Goal: Transaction & Acquisition: Purchase product/service

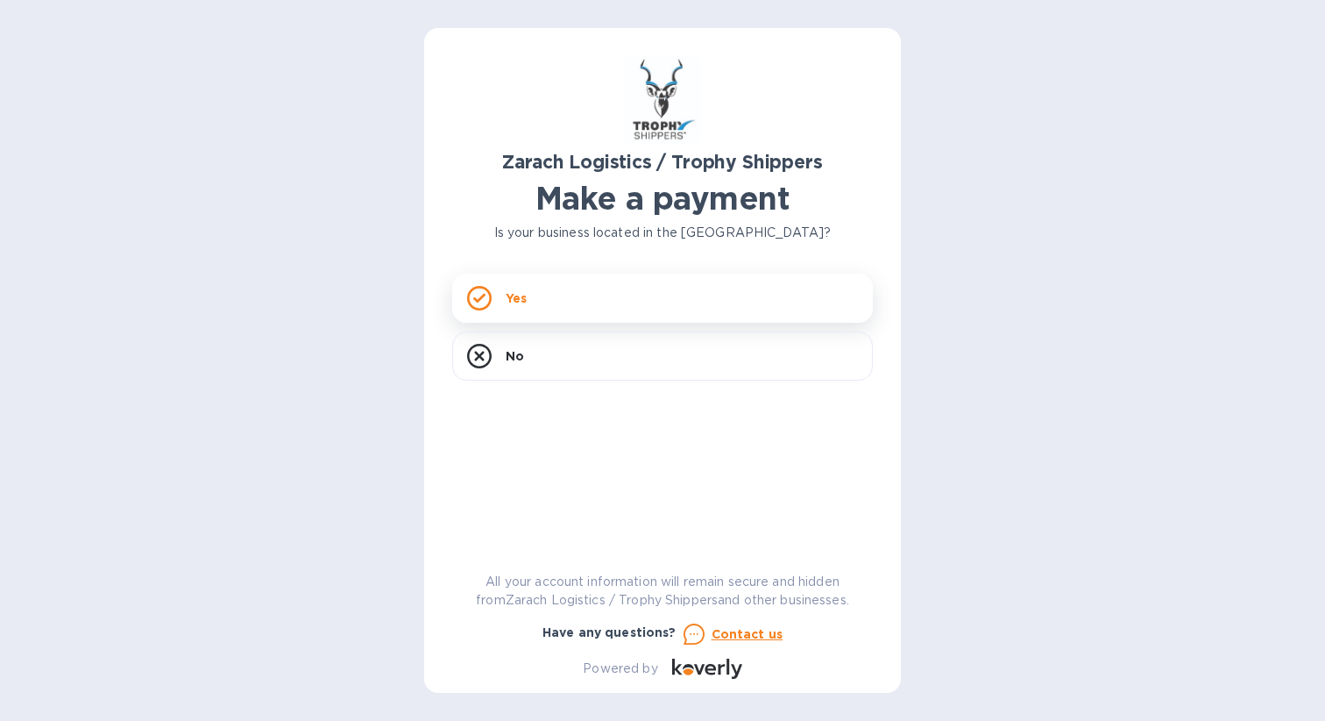
click at [622, 291] on div "Yes" at bounding box center [662, 298] width 421 height 49
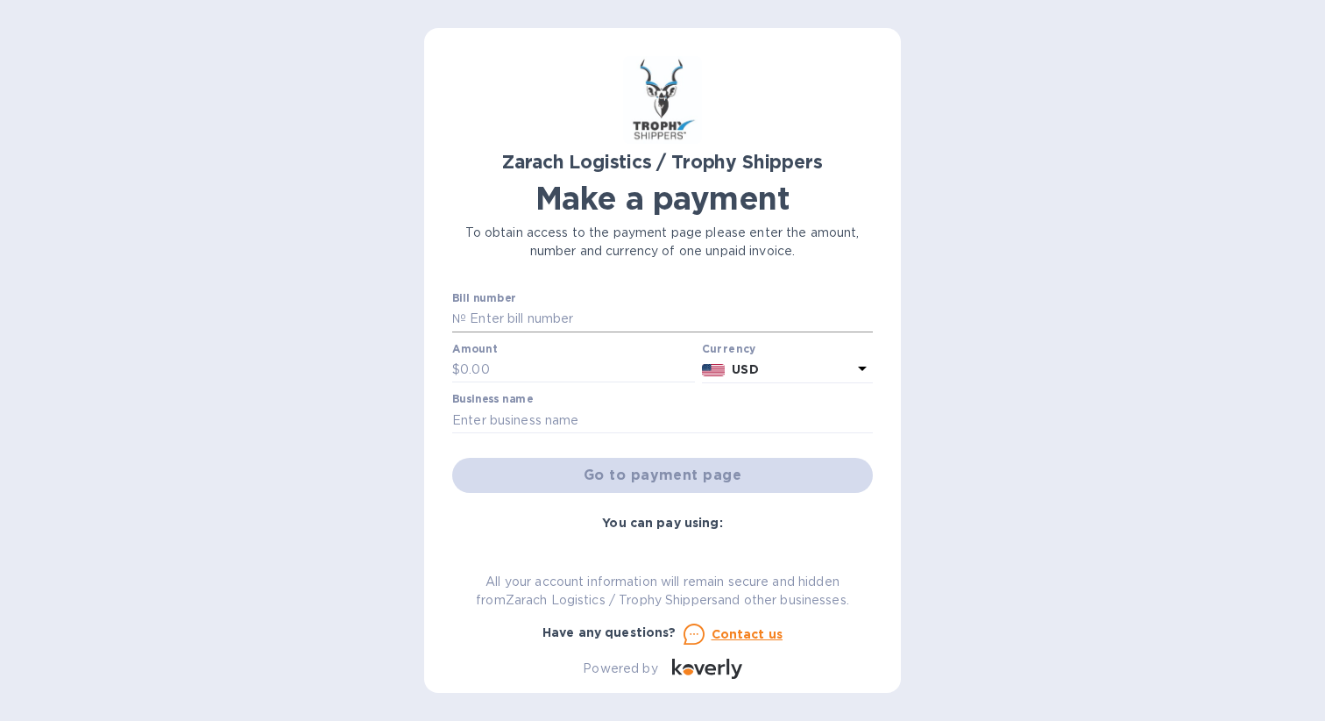
click at [530, 313] on input "text" at bounding box center [669, 319] width 407 height 26
paste input "B00173699"
type input "B00173699"
click at [556, 418] on input "text" at bounding box center [662, 420] width 421 height 26
type input "[PERSON_NAME]"
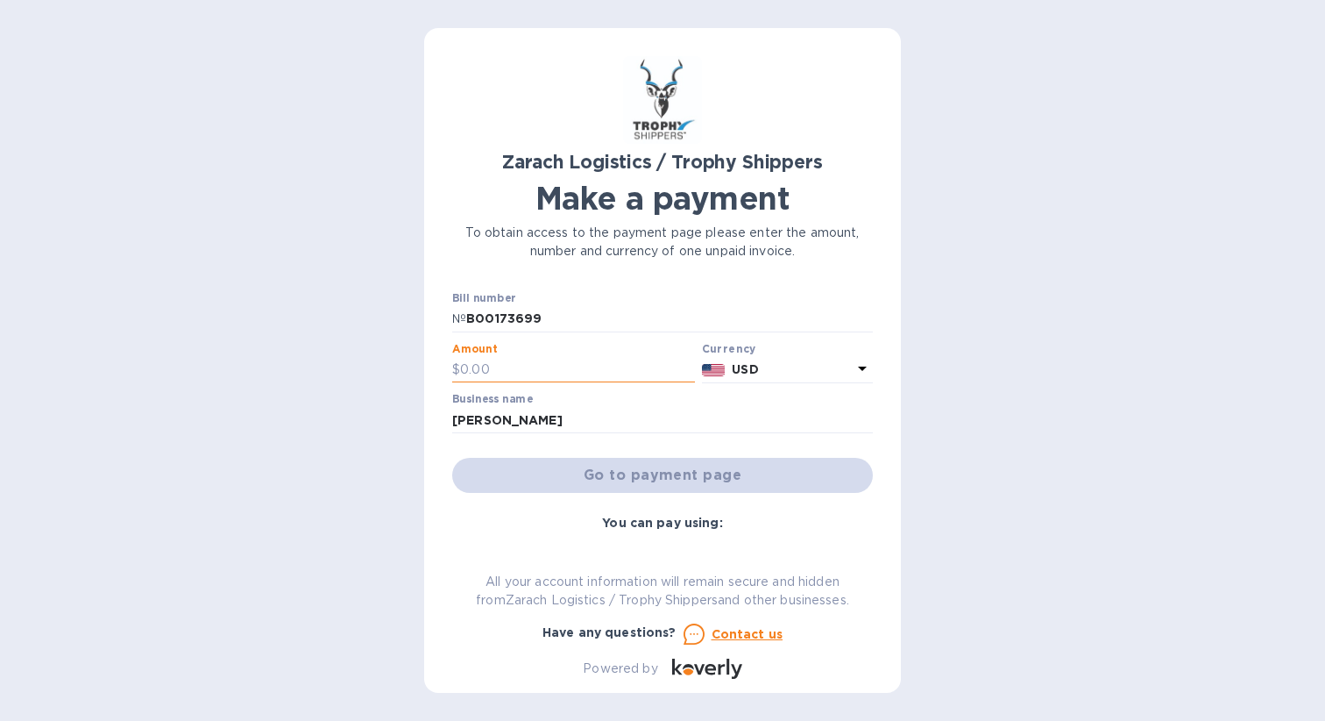
click at [621, 364] on input "text" at bounding box center [577, 370] width 235 height 26
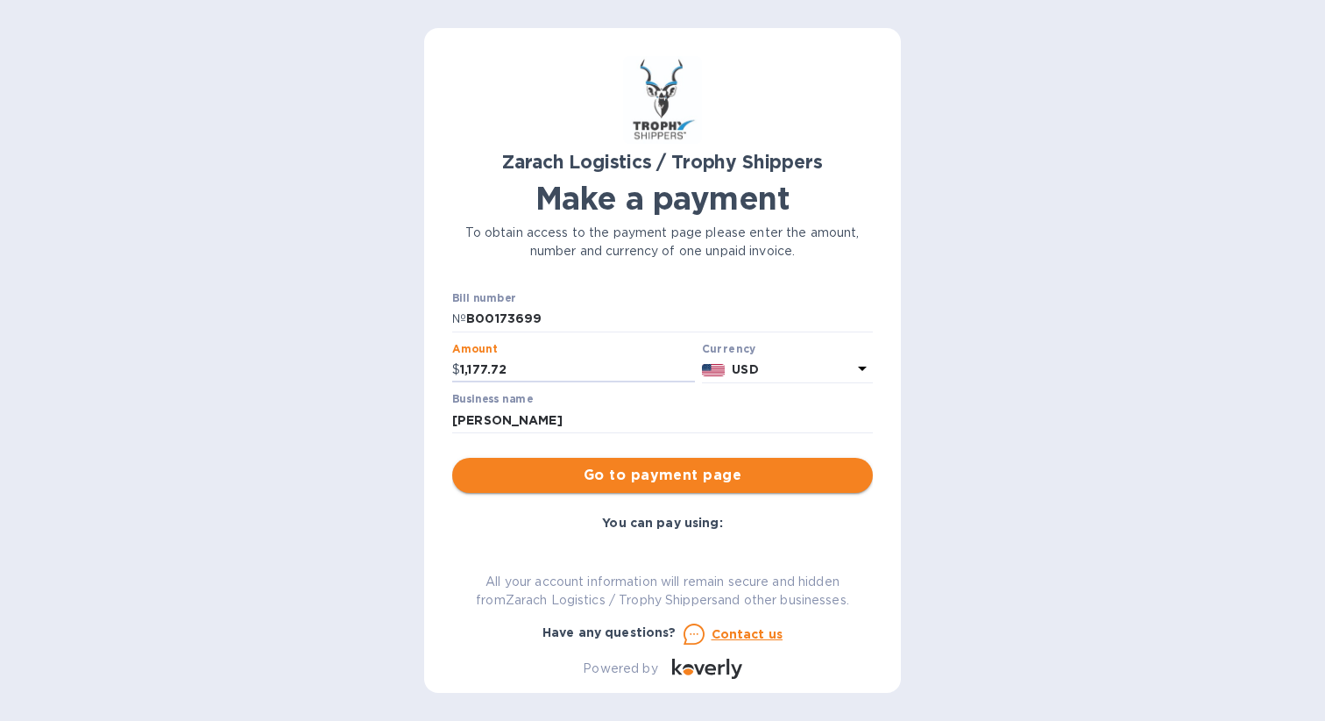
type input "1,177.72"
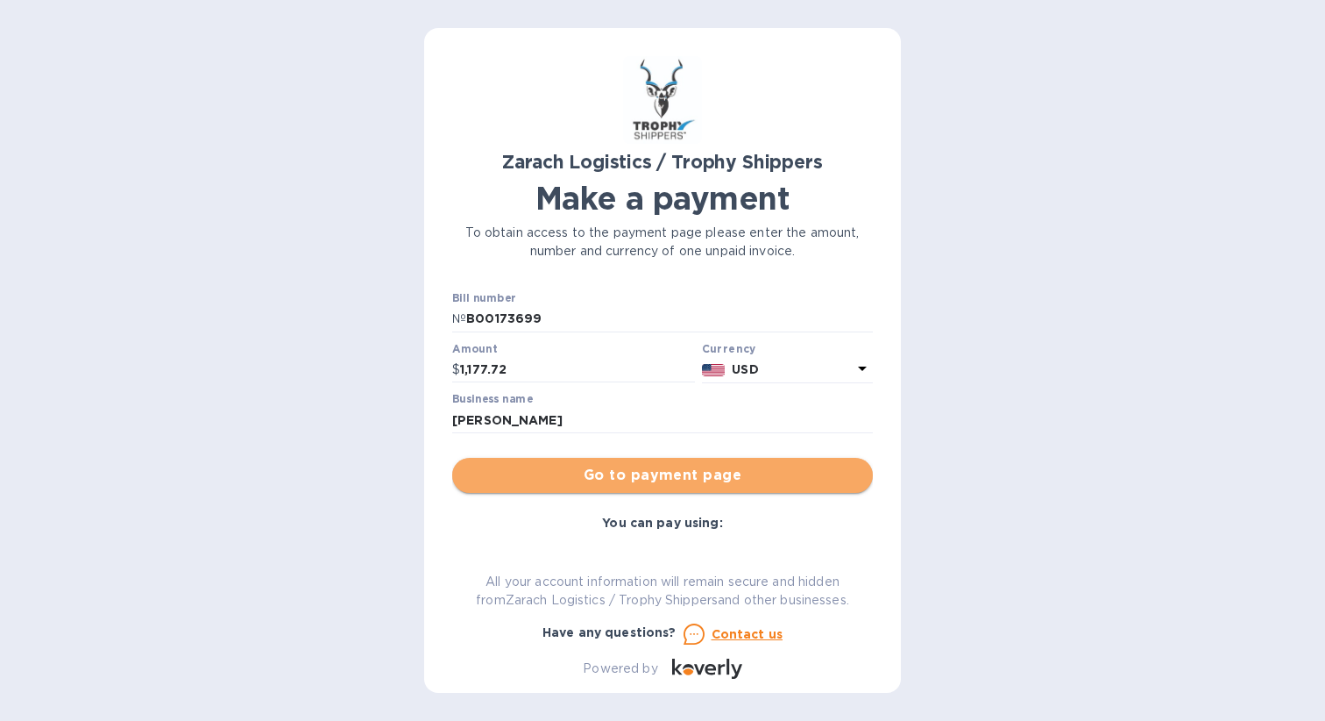
click at [662, 482] on span "Go to payment page" at bounding box center [662, 475] width 393 height 21
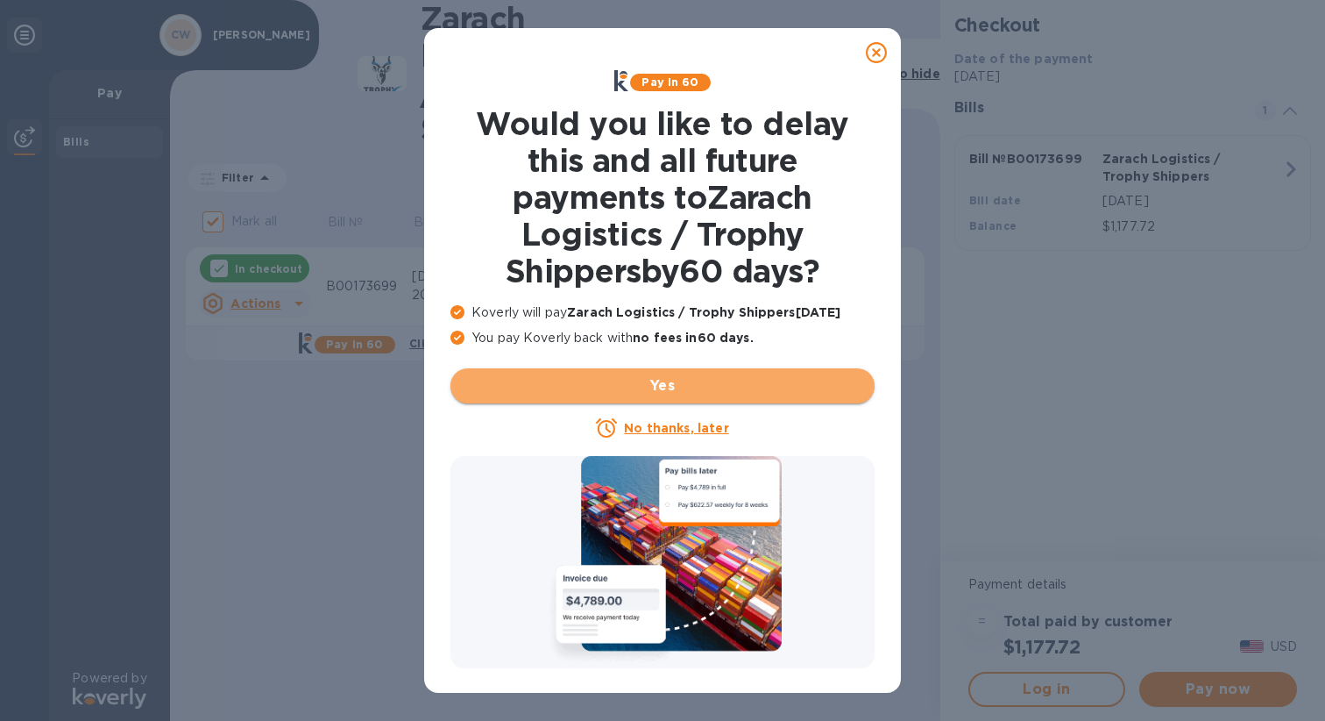
click at [686, 381] on span "Yes" at bounding box center [663, 385] width 396 height 21
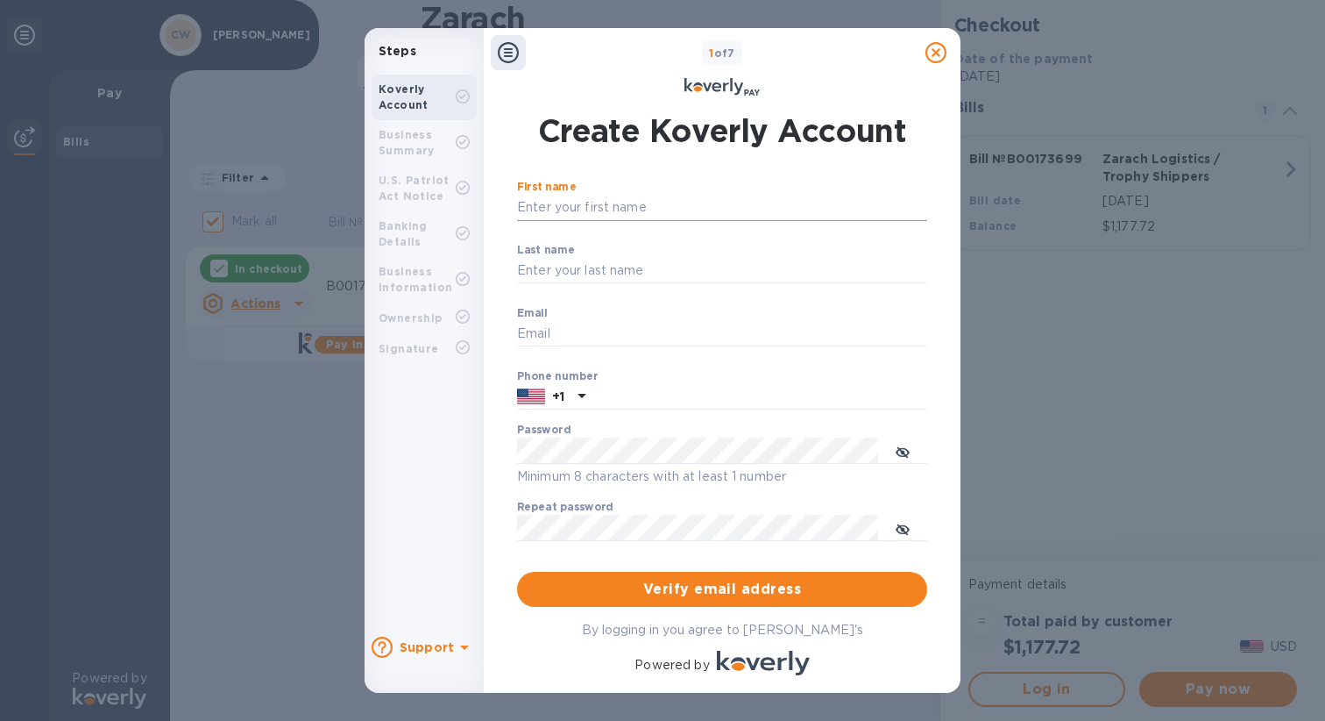
click at [622, 211] on input "First name" at bounding box center [722, 208] width 410 height 26
type input "[PERSON_NAME]"
type input "E White"
type input "[EMAIL_ADDRESS][DOMAIN_NAME]"
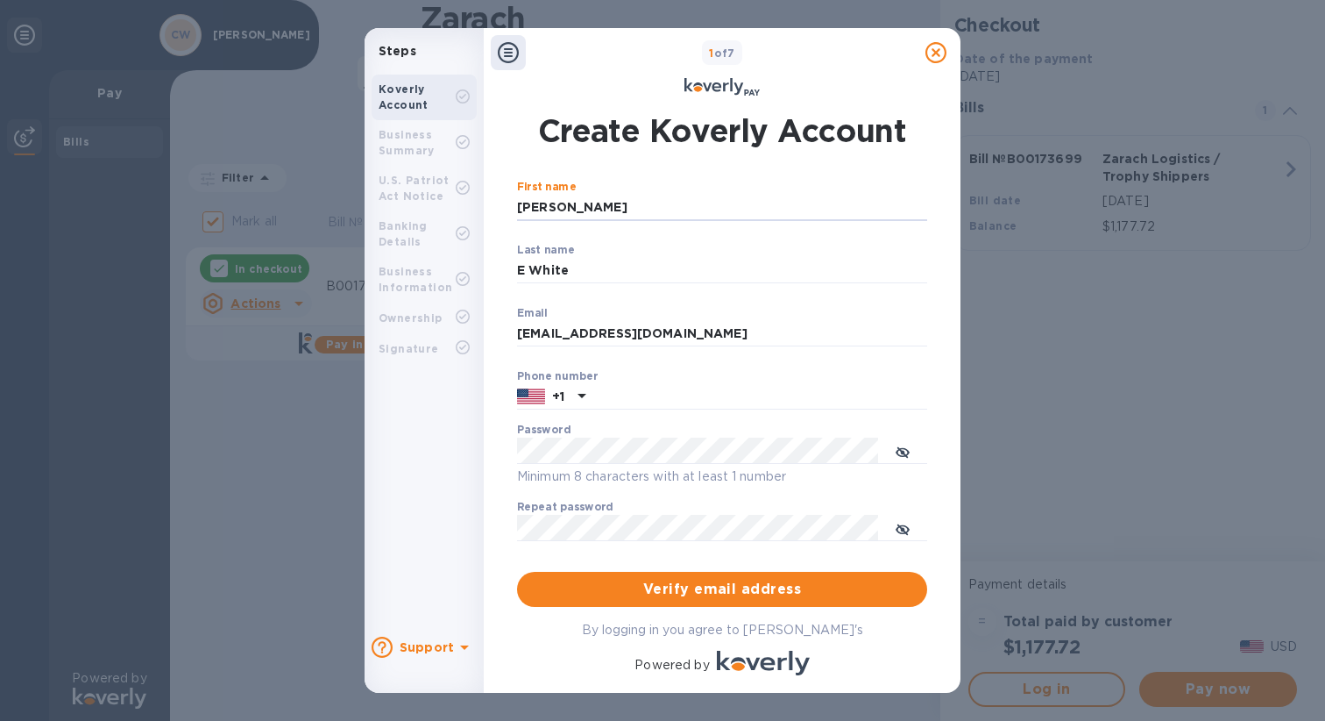
type input "7134443977"
click at [534, 274] on input "E White" at bounding box center [722, 271] width 410 height 26
type input "White"
click at [517, 572] on button "Verify email address" at bounding box center [722, 589] width 410 height 35
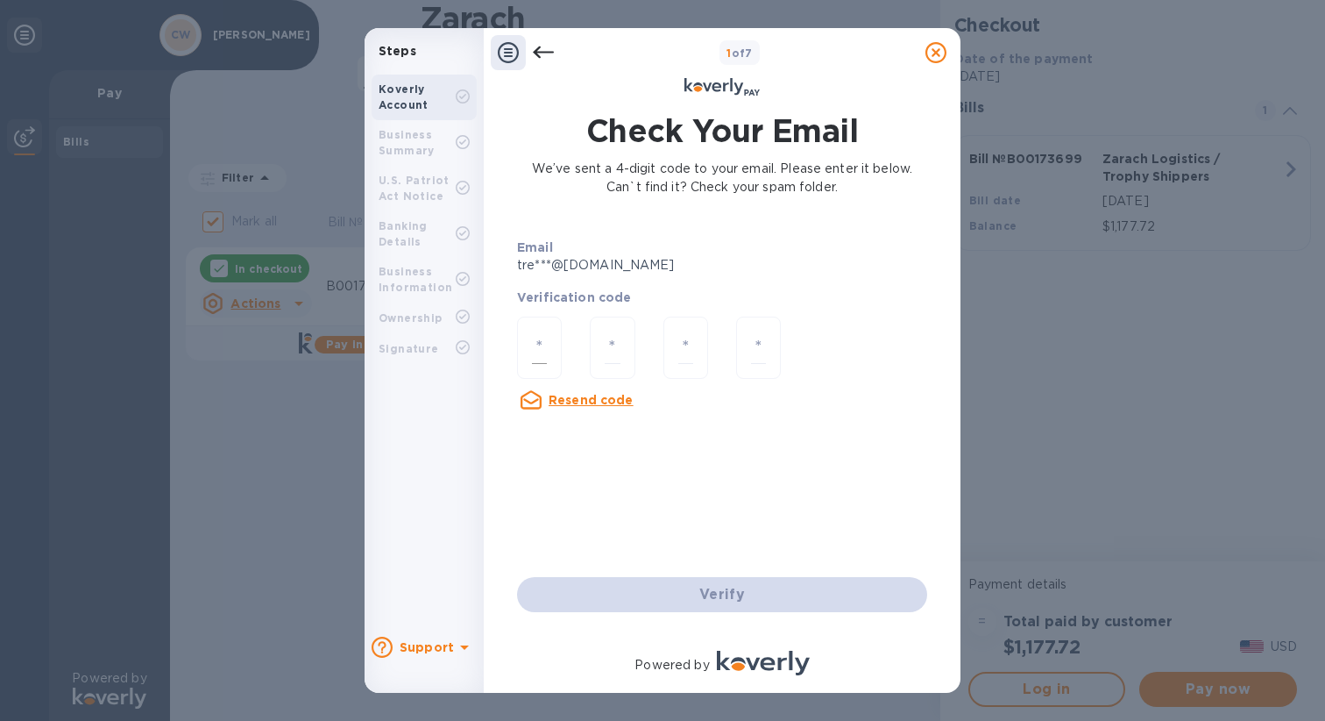
click at [545, 329] on div at bounding box center [539, 347] width 45 height 62
type input "9"
type input "3"
type input "7"
type input "5"
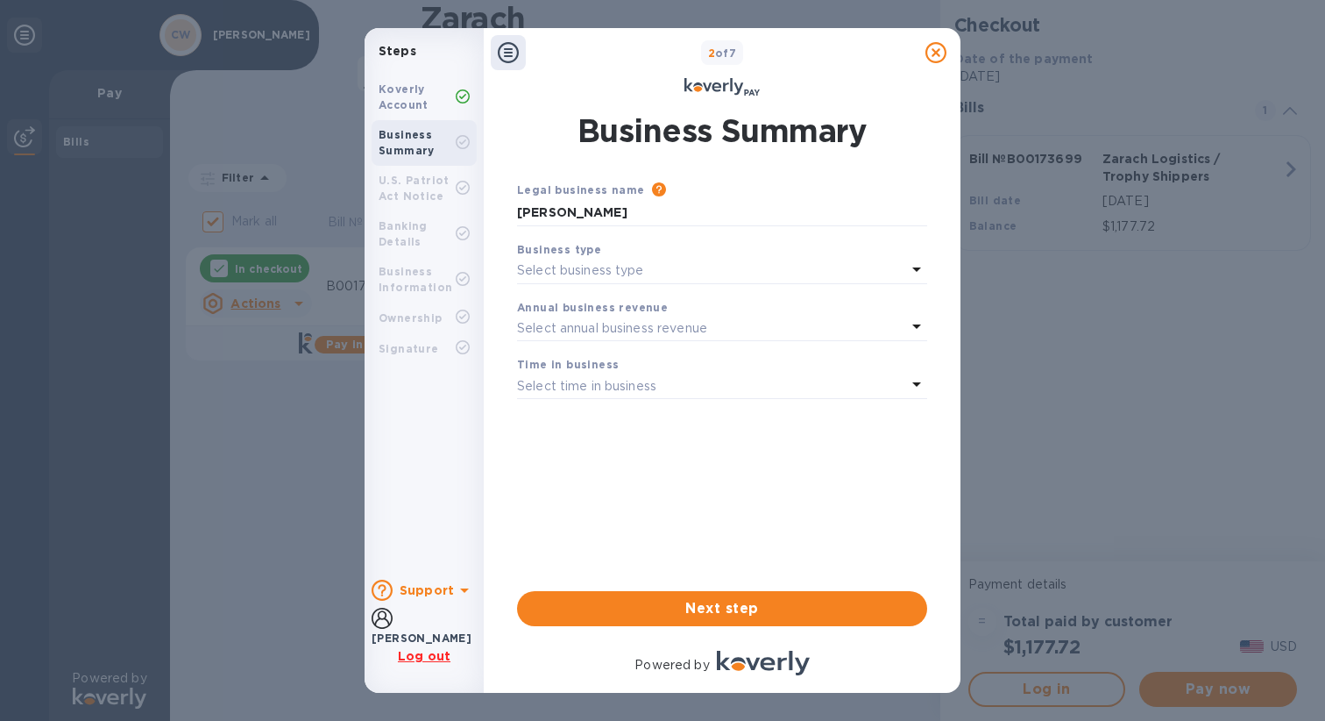
click at [631, 279] on p "Select business type" at bounding box center [580, 270] width 127 height 18
click at [607, 574] on div "Legal business name Please provide the legal name that appears on your SS-4 for…" at bounding box center [722, 403] width 410 height 445
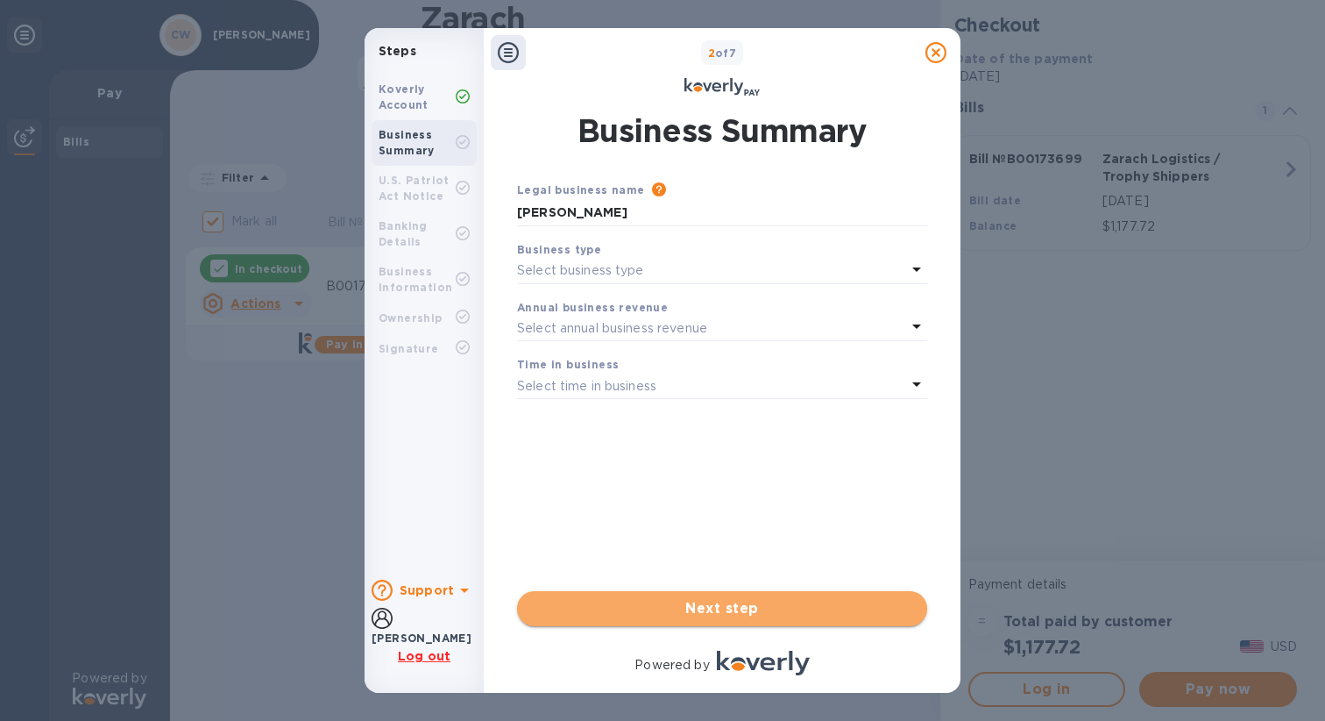
click at [658, 613] on span "Next step" at bounding box center [722, 608] width 382 height 21
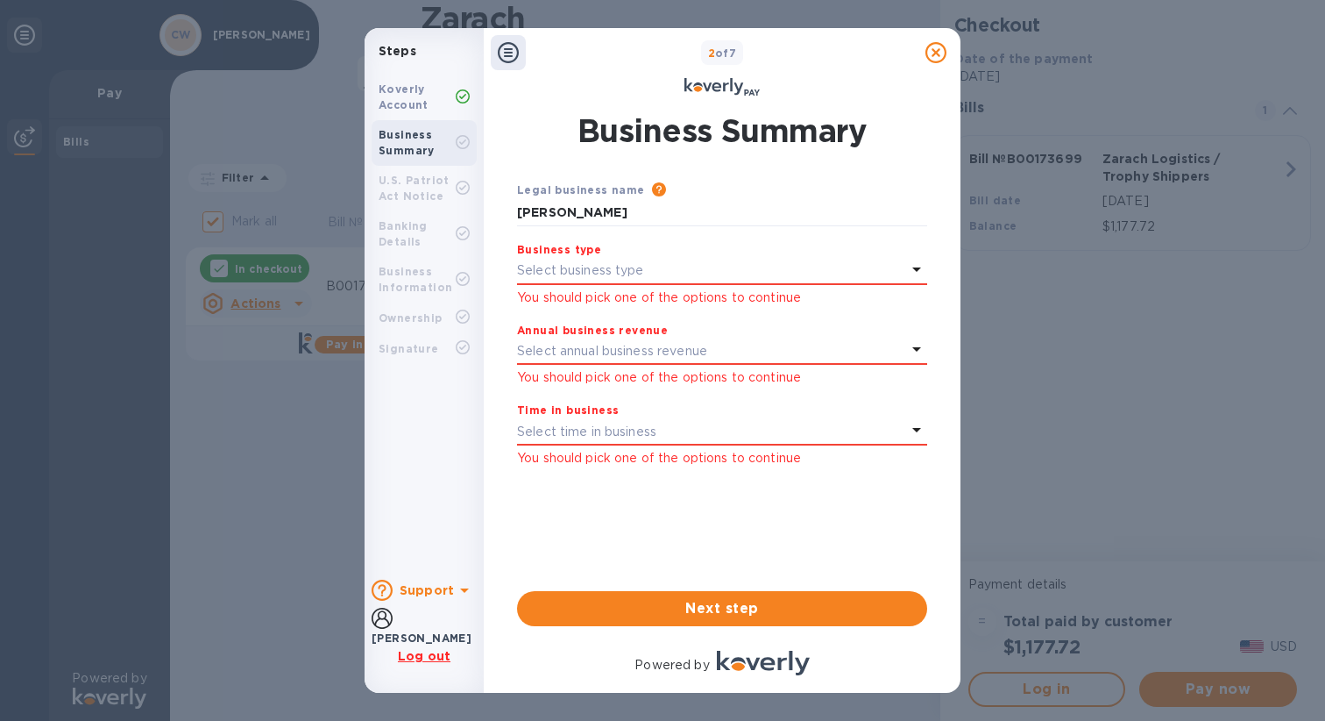
click at [673, 274] on div "Select business type" at bounding box center [711, 271] width 389 height 25
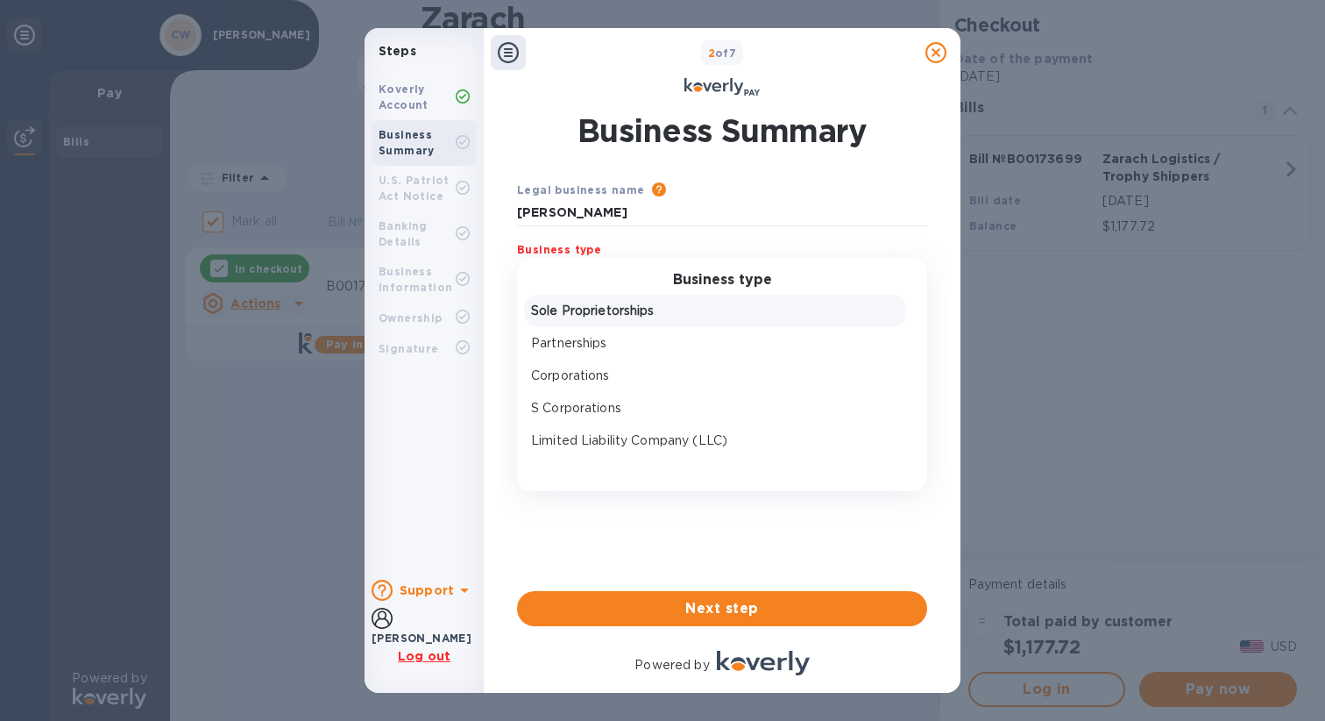
click at [654, 305] on p "Sole Proprietorships" at bounding box center [715, 311] width 368 height 18
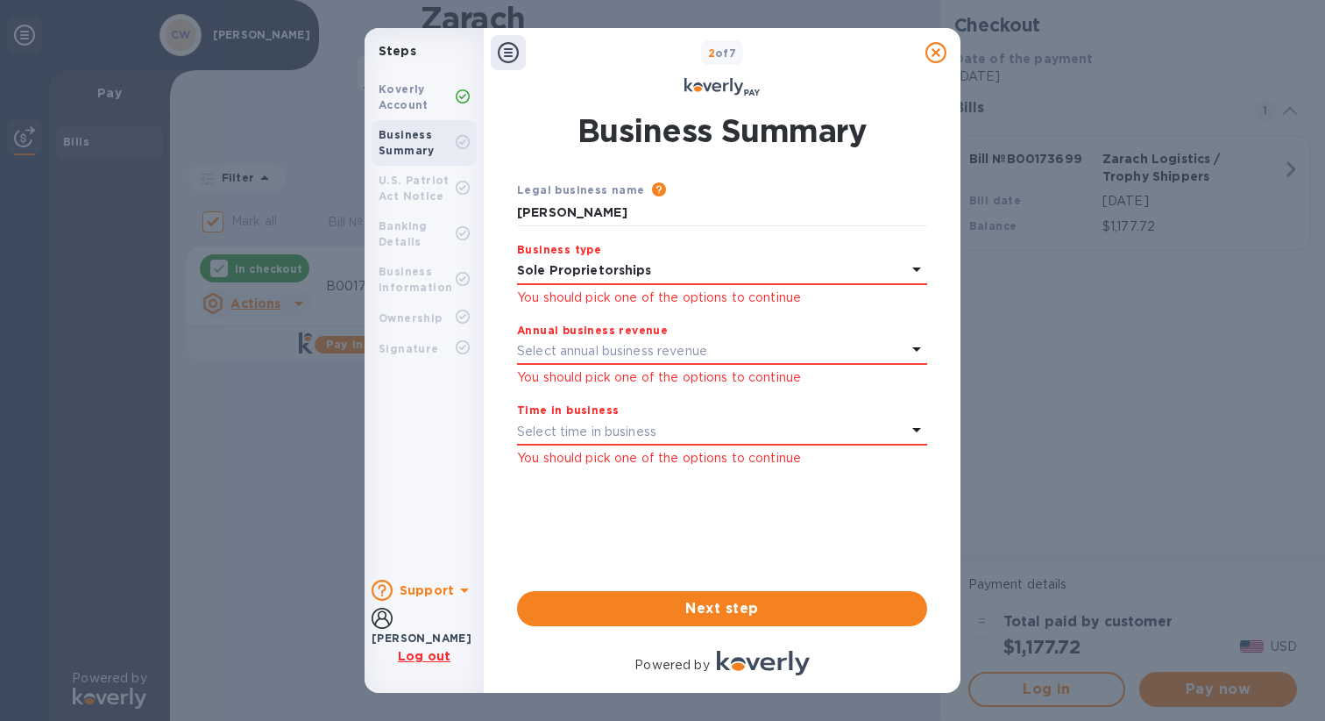
click at [650, 345] on p "Select annual business revenue" at bounding box center [612, 351] width 190 height 18
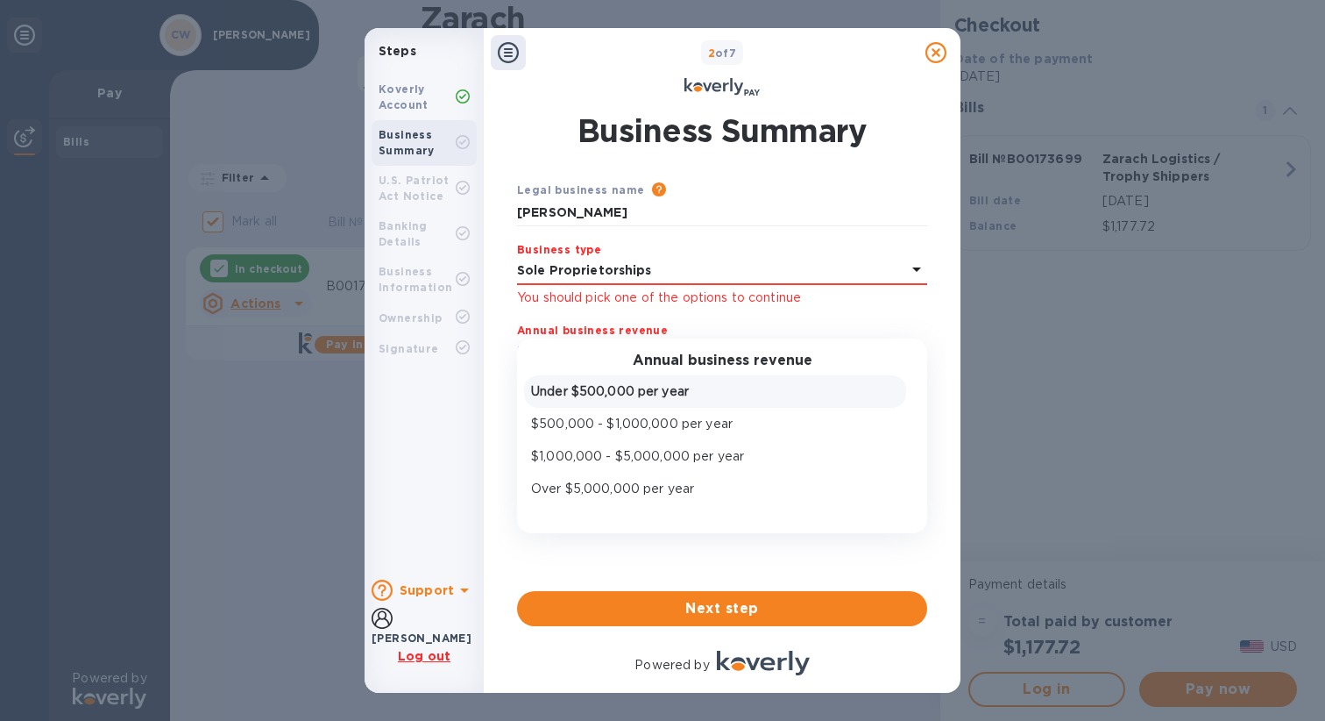
click at [643, 397] on p "Under $500,000 per year" at bounding box center [715, 391] width 368 height 18
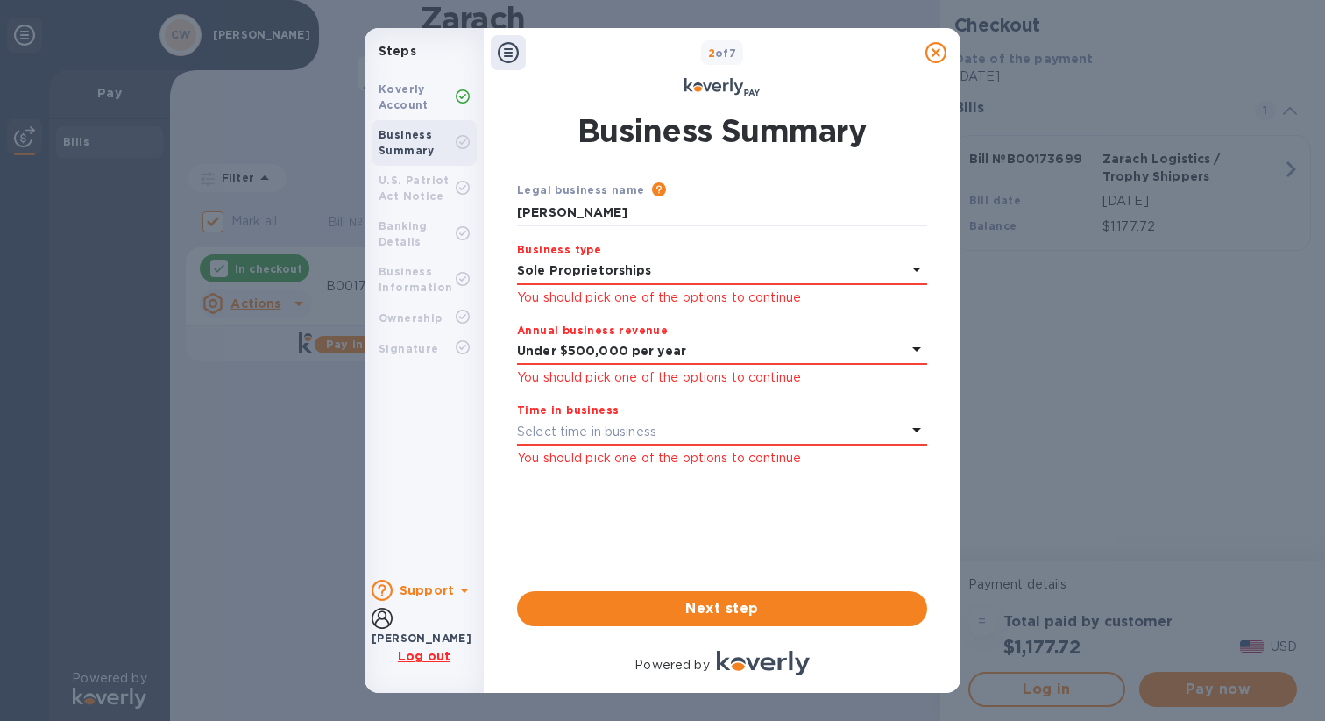
click at [633, 433] on p "Select time in business" at bounding box center [586, 432] width 139 height 18
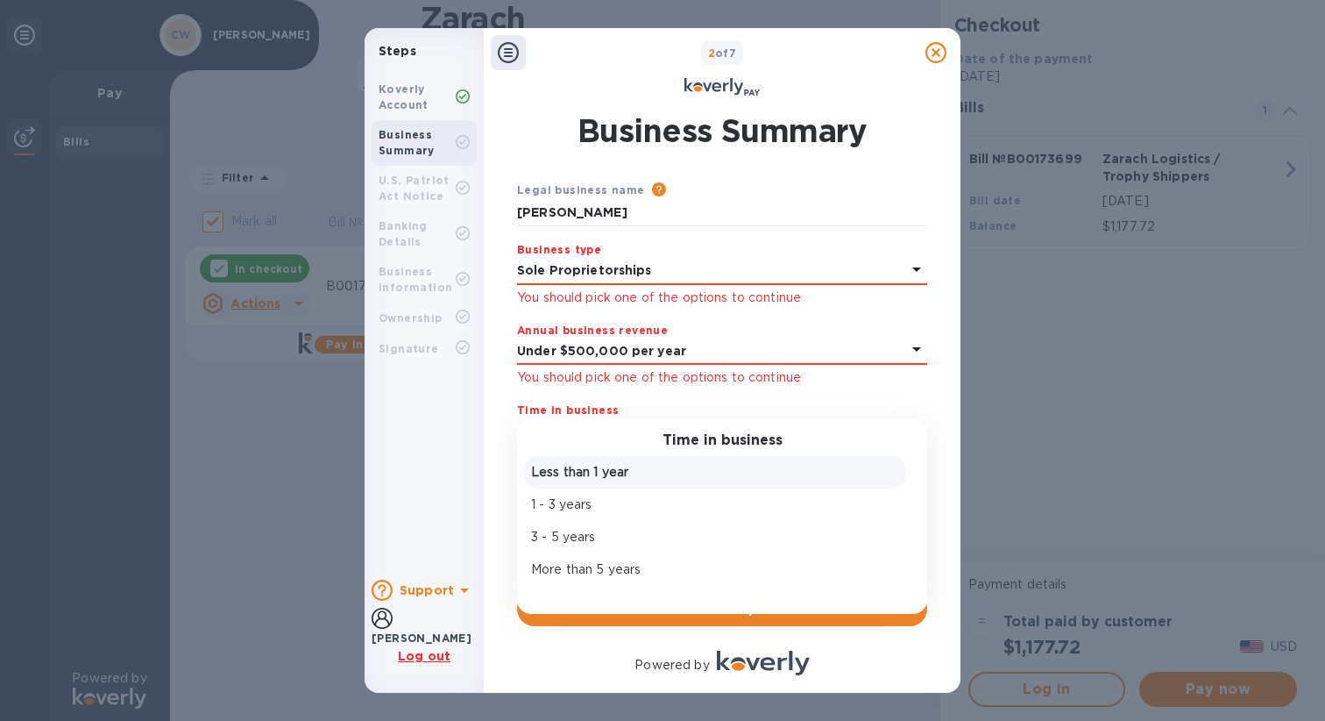
click at [623, 478] on p "Less than 1 year" at bounding box center [715, 472] width 368 height 18
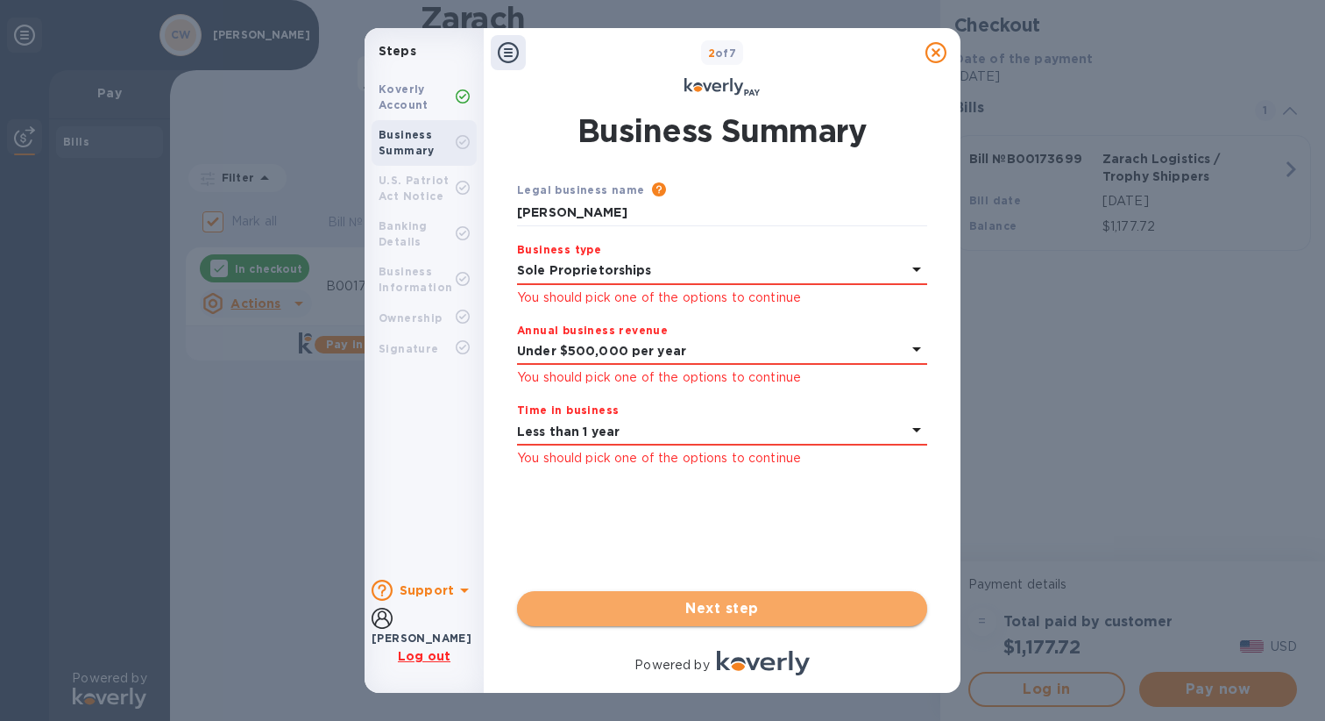
click at [655, 606] on span "Next step" at bounding box center [722, 608] width 382 height 21
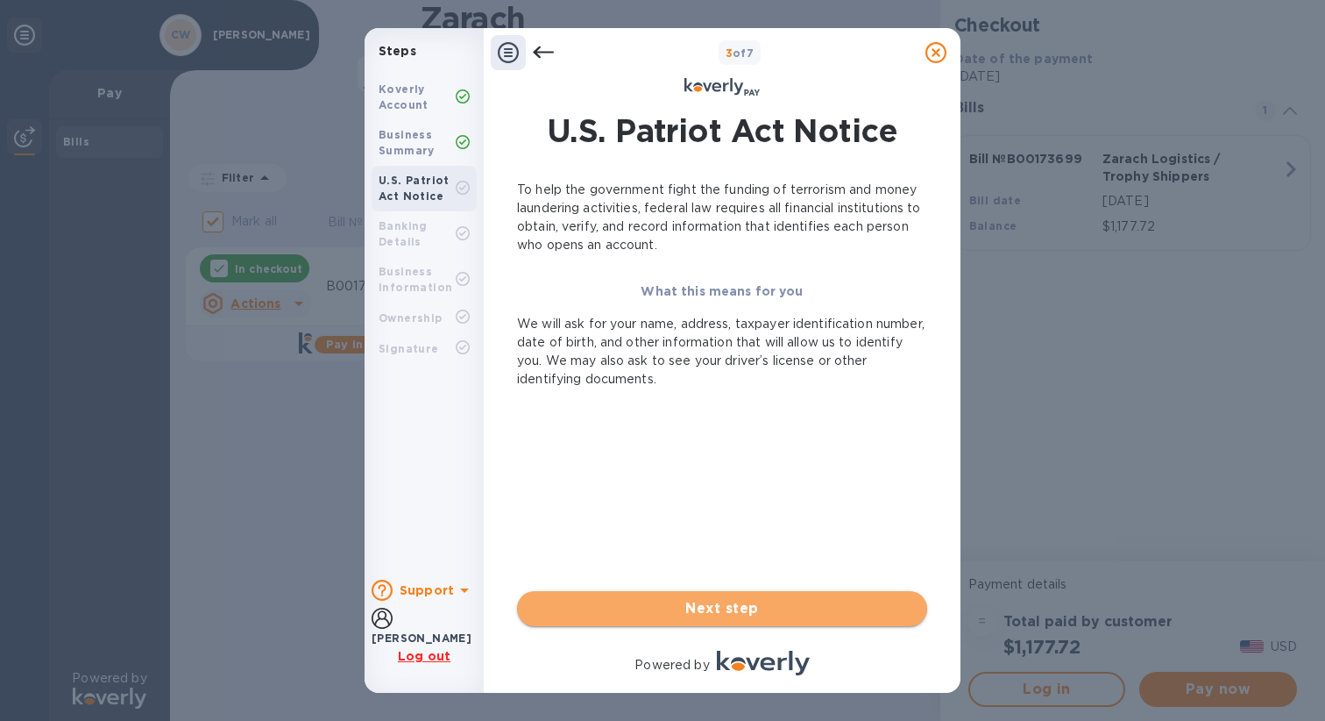
click at [682, 610] on span "Next step" at bounding box center [722, 608] width 382 height 21
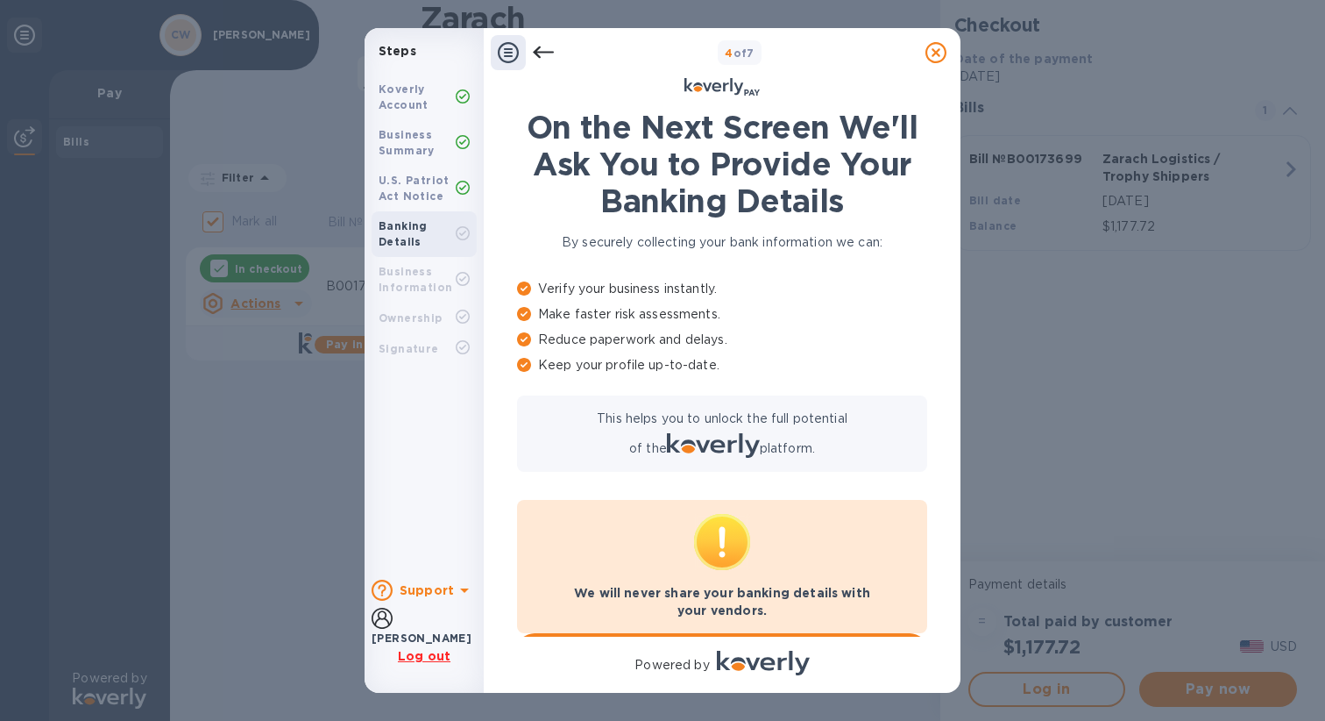
scroll to position [41, 0]
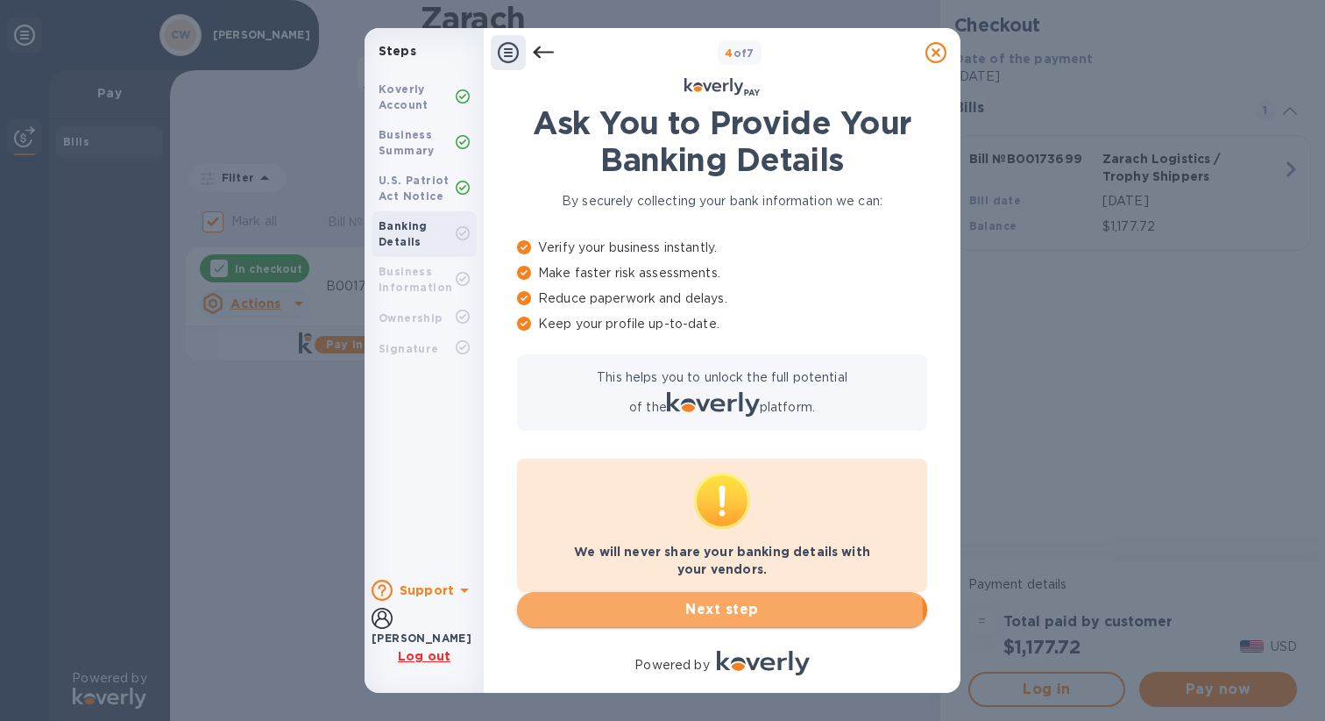
click at [701, 615] on span "Next step" at bounding box center [722, 609] width 382 height 21
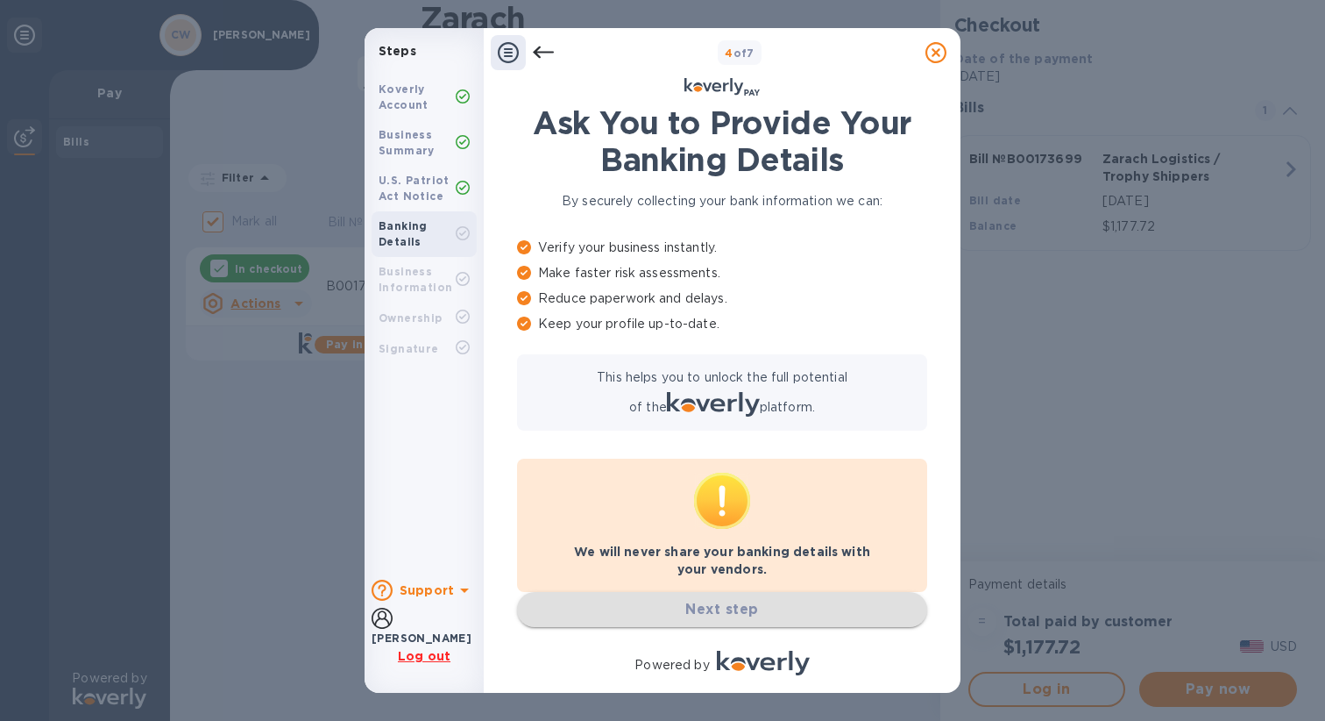
scroll to position [0, 0]
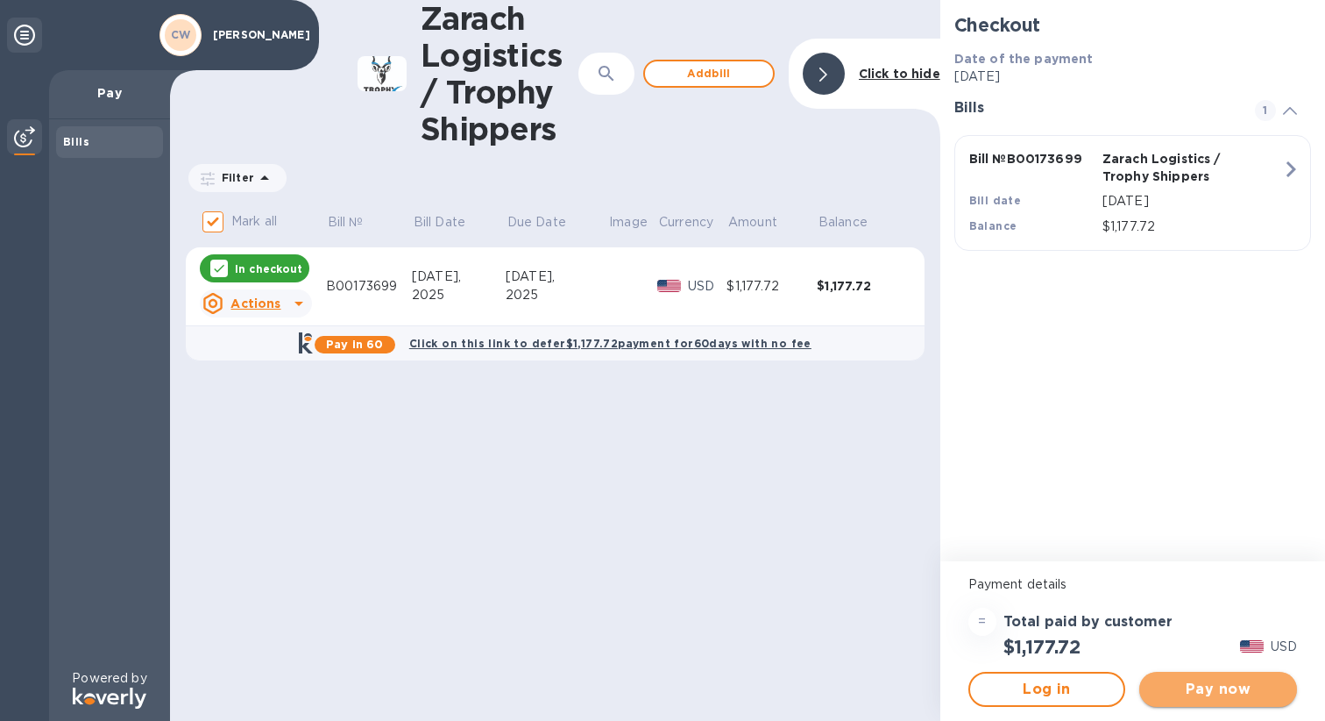
click at [1195, 696] on span "Pay now" at bounding box center [1219, 689] width 130 height 21
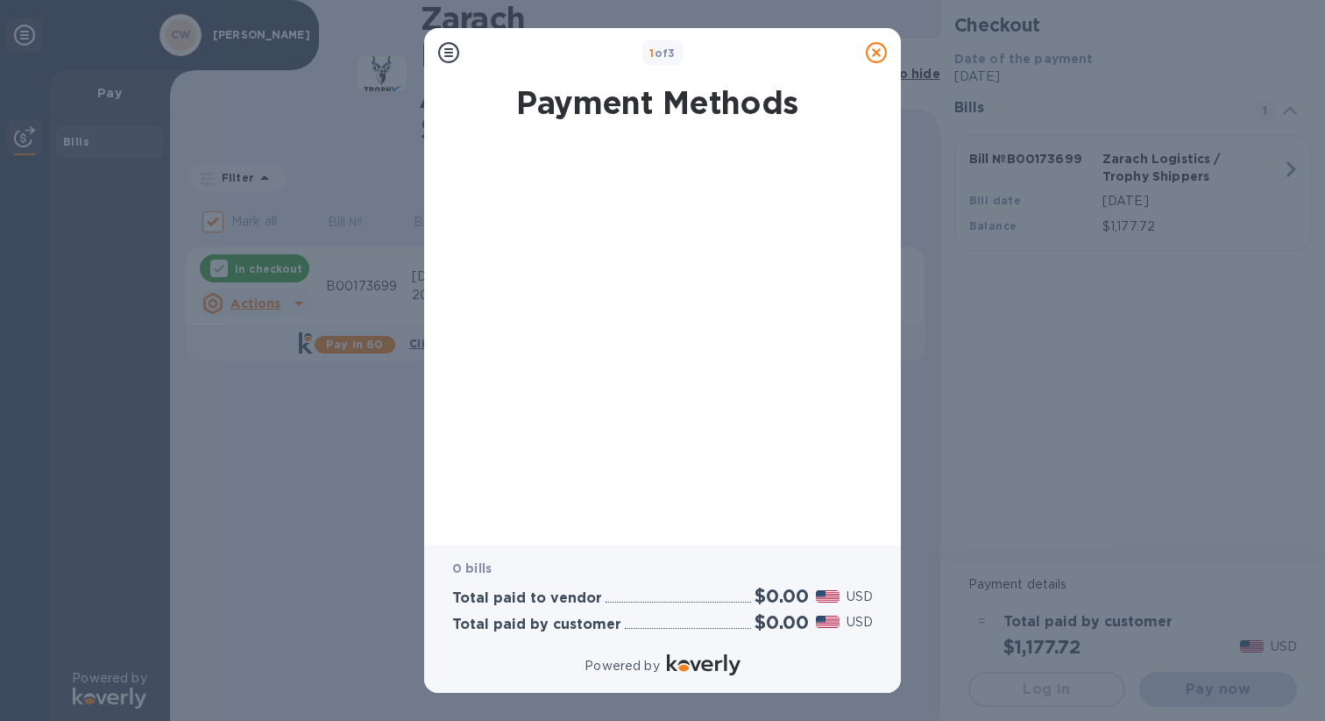
click at [697, 226] on div at bounding box center [657, 335] width 449 height 386
click at [448, 54] on icon at bounding box center [448, 52] width 21 height 21
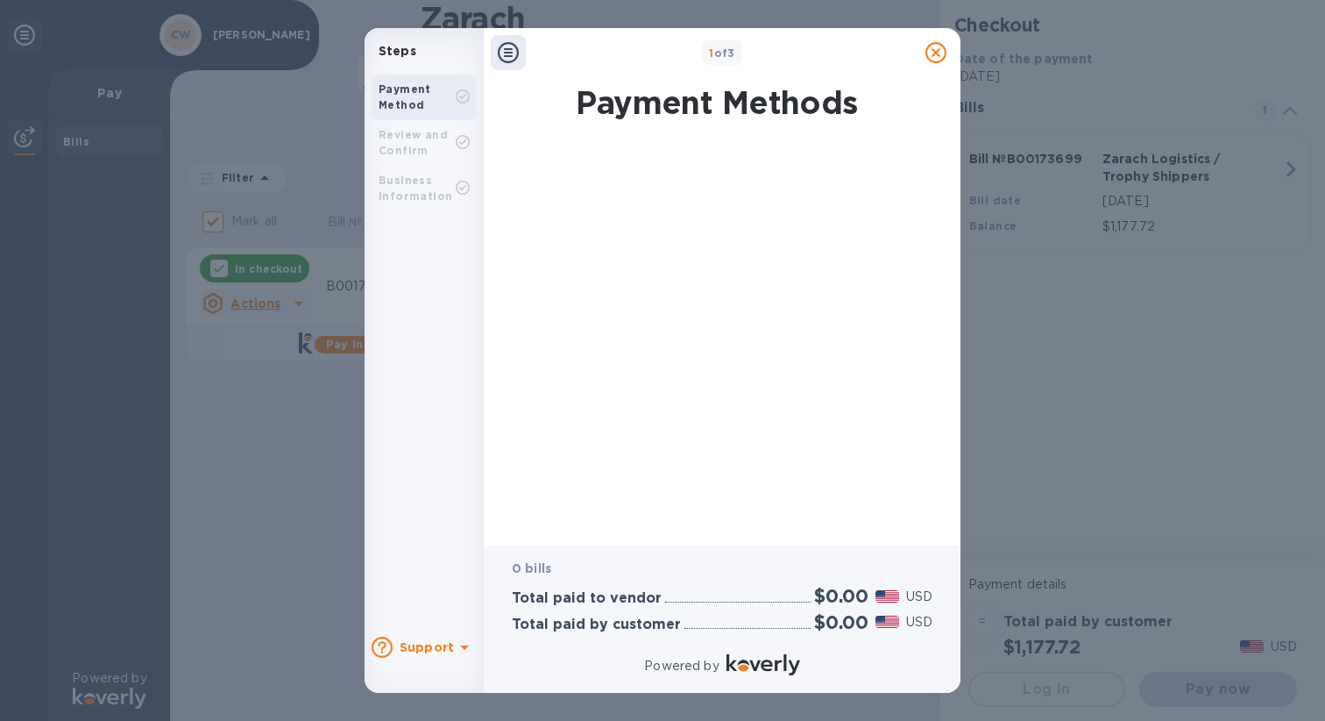
click at [427, 146] on div "Review and Confirm" at bounding box center [417, 143] width 77 height 32
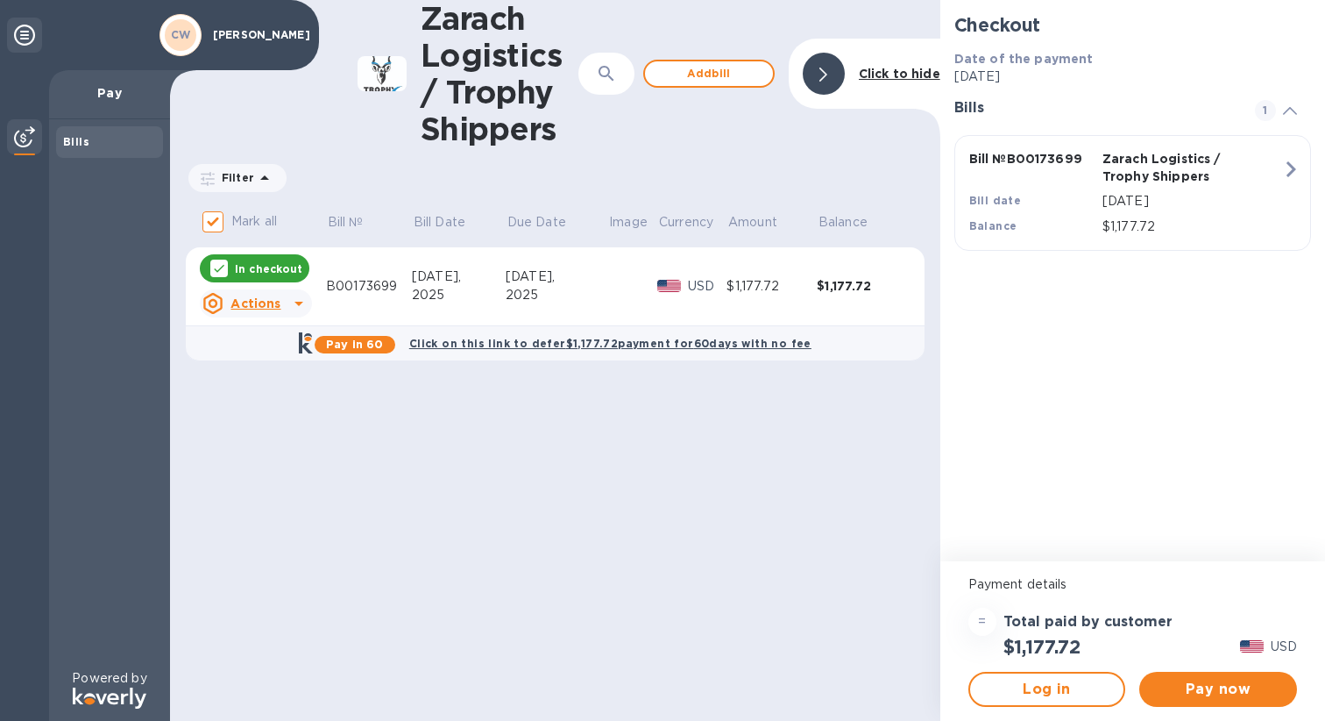
click at [1238, 193] on p "[DATE]" at bounding box center [1193, 201] width 180 height 18
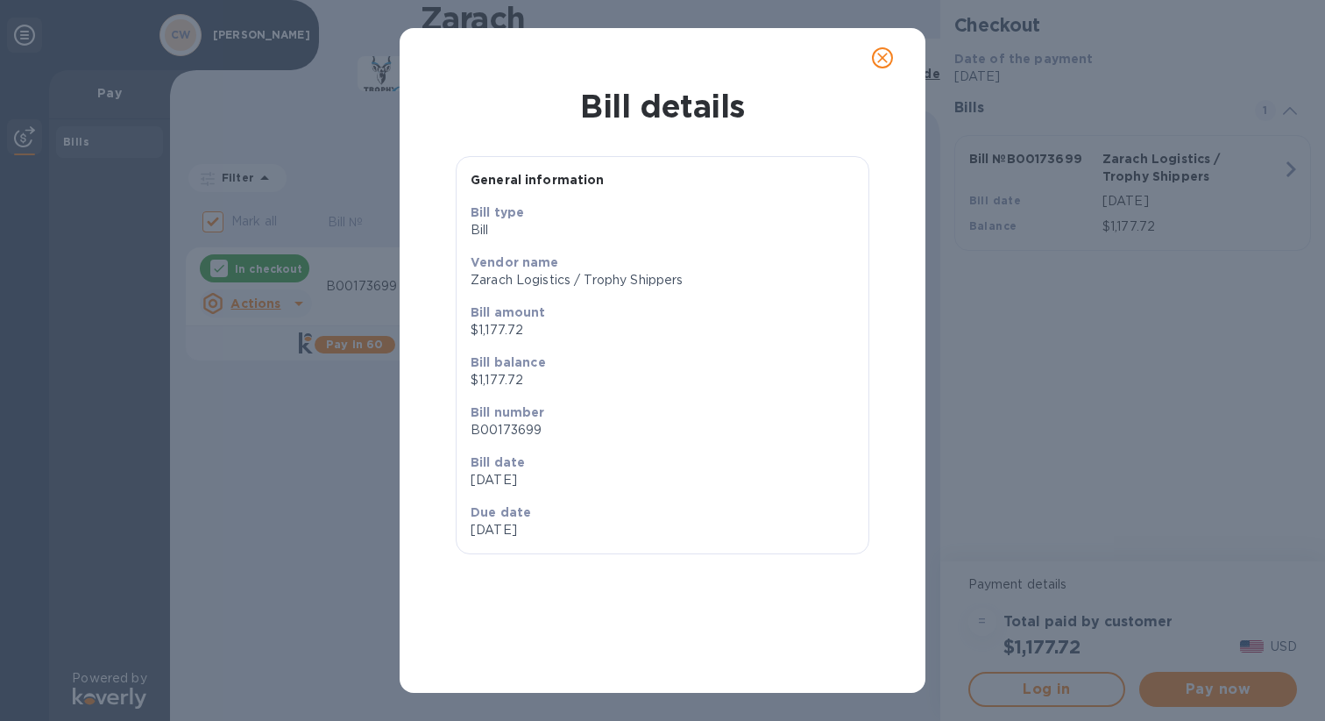
click at [878, 63] on icon "close" at bounding box center [883, 58] width 18 height 18
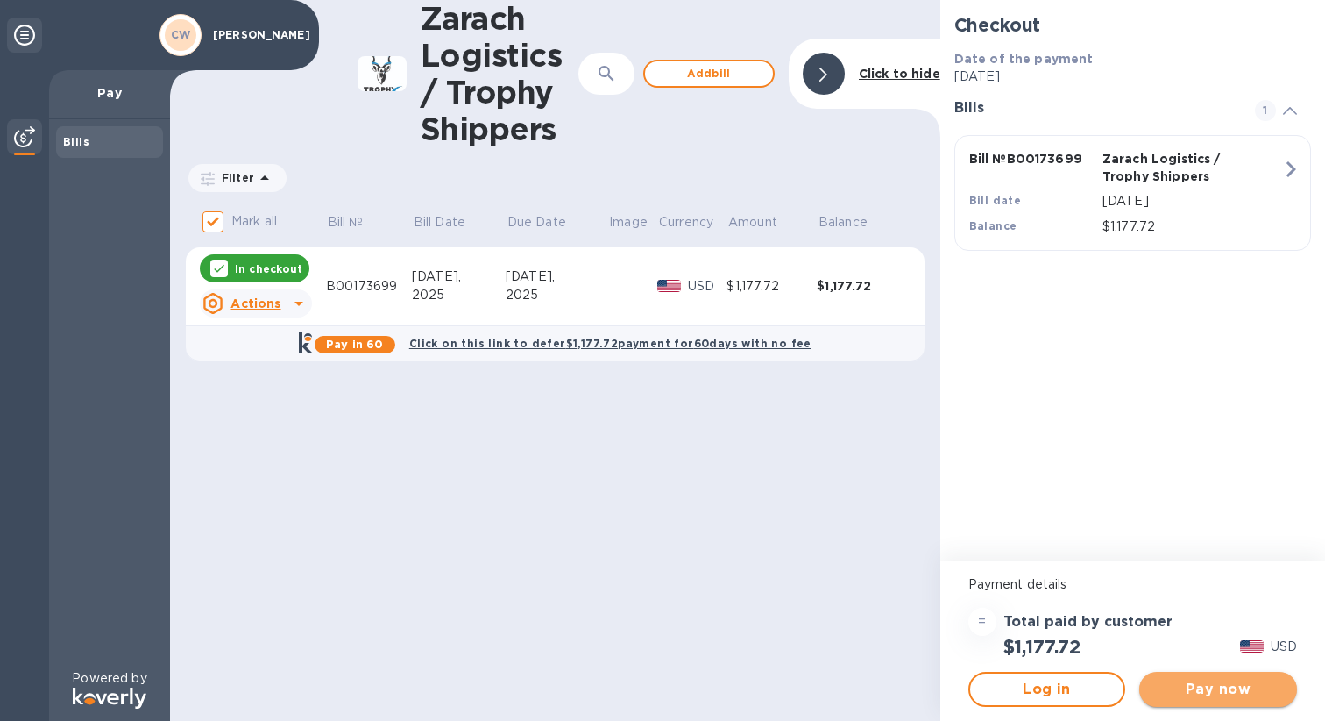
click at [1177, 691] on span "Pay now" at bounding box center [1219, 689] width 130 height 21
click at [259, 301] on u "Actions" at bounding box center [256, 303] width 50 height 14
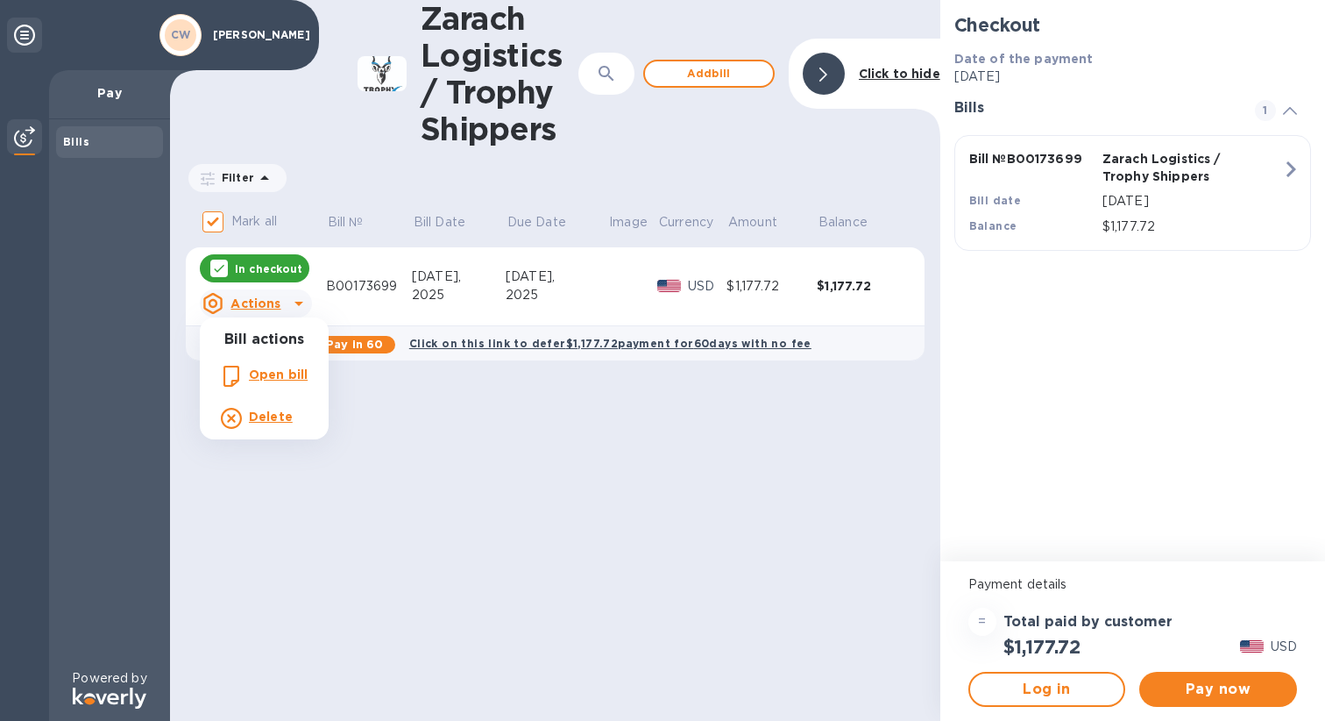
click at [387, 458] on div at bounding box center [662, 360] width 1325 height 721
click at [468, 341] on b "Click on this link to defer $1,177.72 payment for 60 days with no fee" at bounding box center [610, 343] width 402 height 13
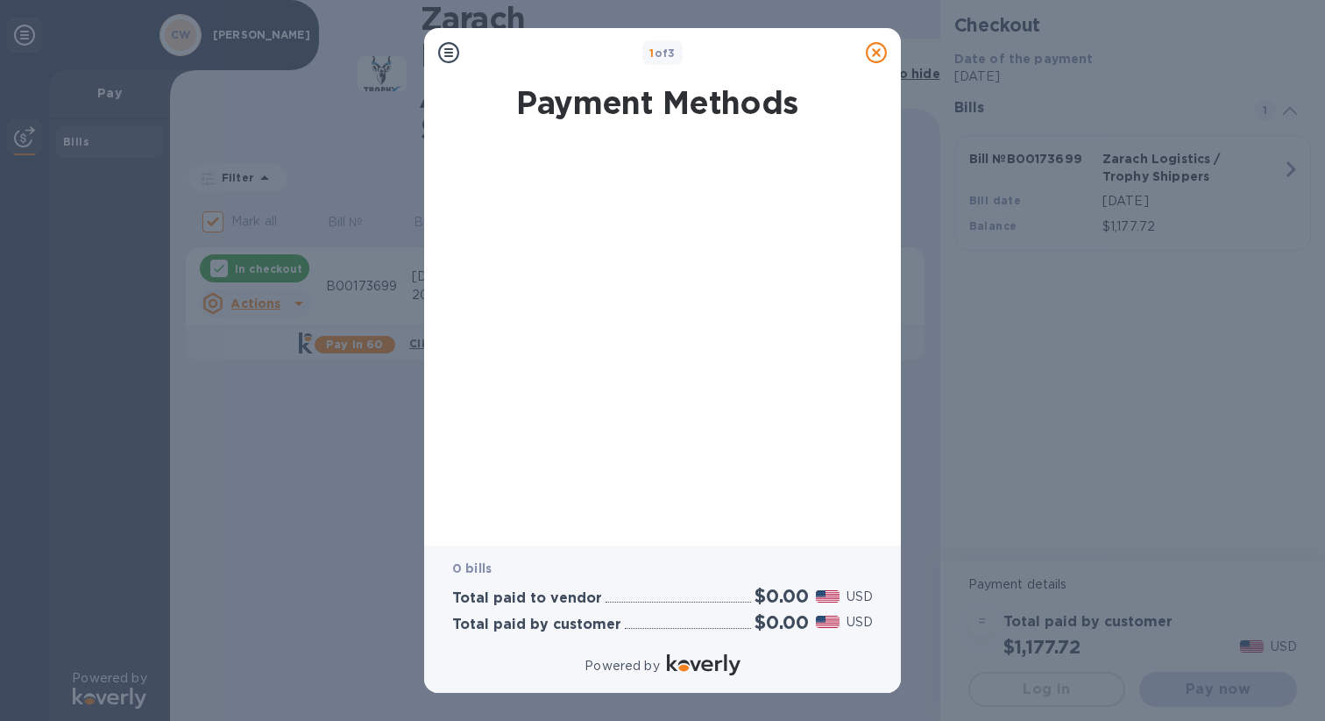
click at [450, 54] on icon at bounding box center [448, 52] width 21 height 21
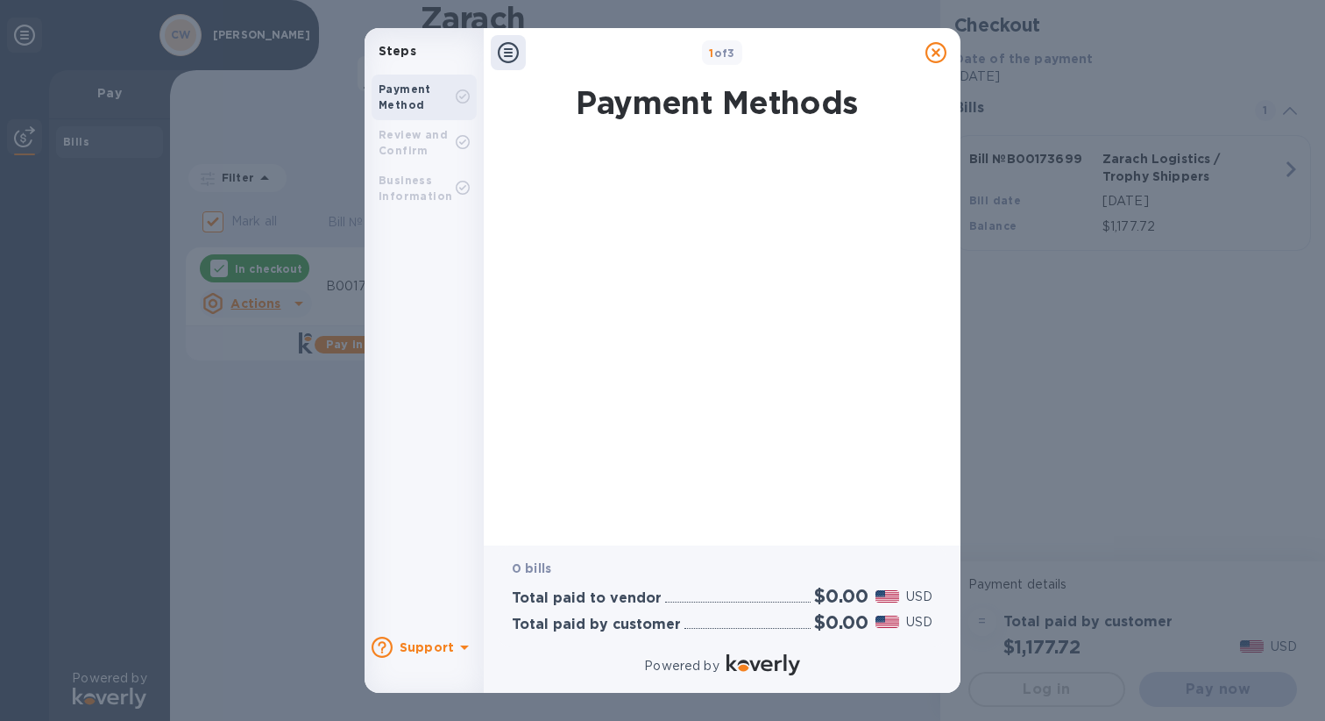
click at [430, 154] on div "Review and Confirm" at bounding box center [417, 143] width 77 height 32
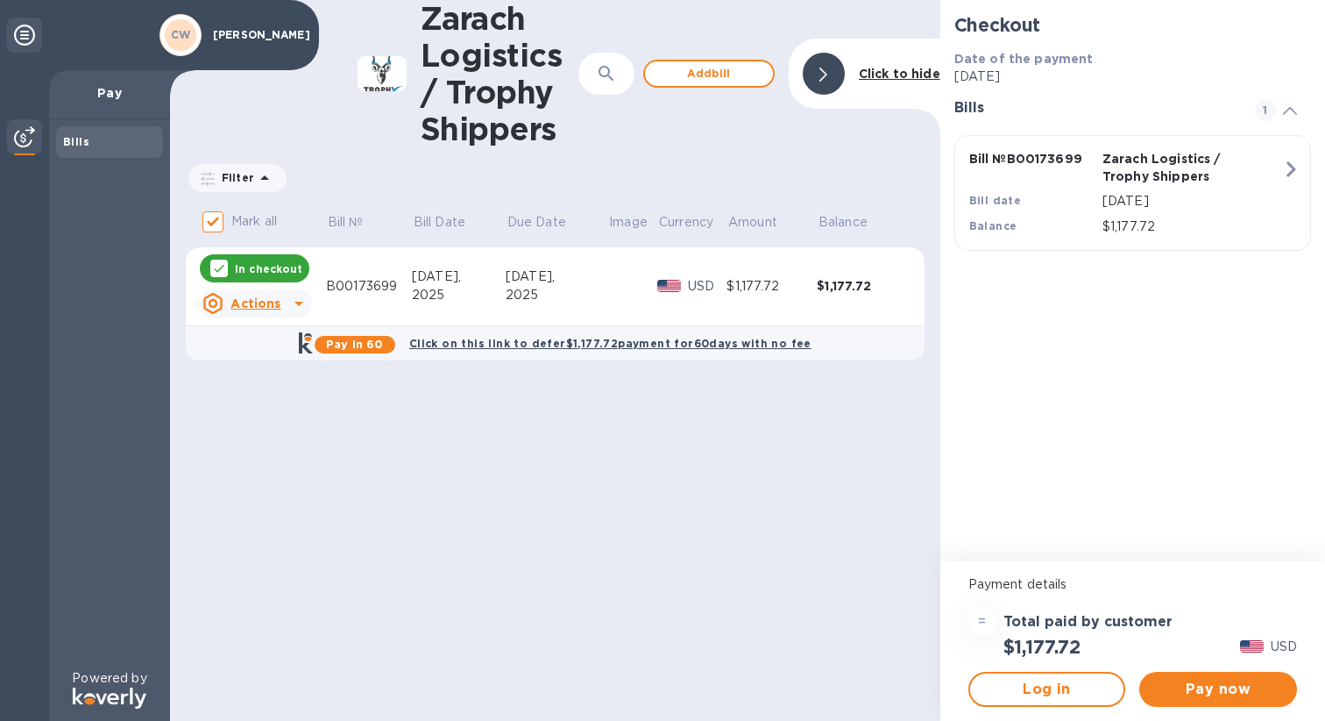
click at [103, 97] on p "Pay" at bounding box center [109, 93] width 93 height 18
click at [78, 148] on div "Bills" at bounding box center [109, 142] width 93 height 18
click at [1212, 686] on span "Pay now" at bounding box center [1219, 689] width 130 height 21
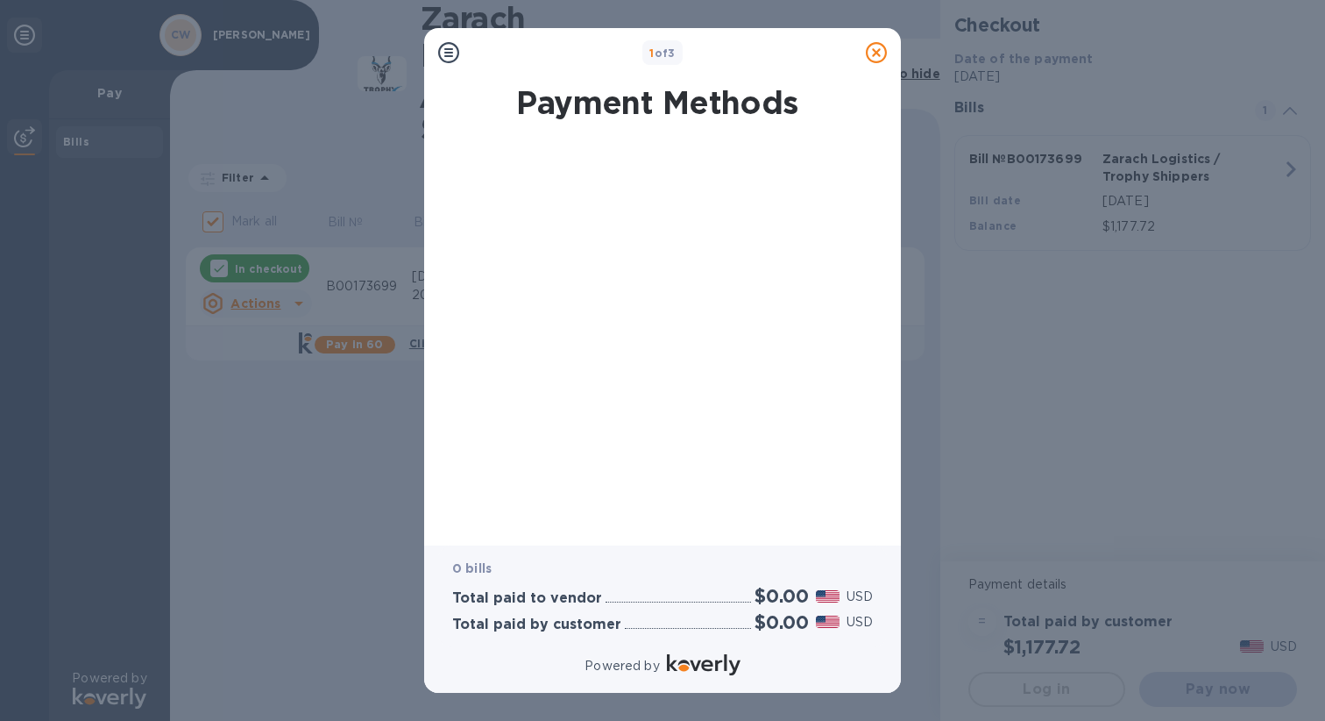
click at [1086, 686] on div "1 of 3 Payment Methods 0 bills Total paid to vendor $0.00 USD Total paid by cus…" at bounding box center [662, 360] width 1325 height 721
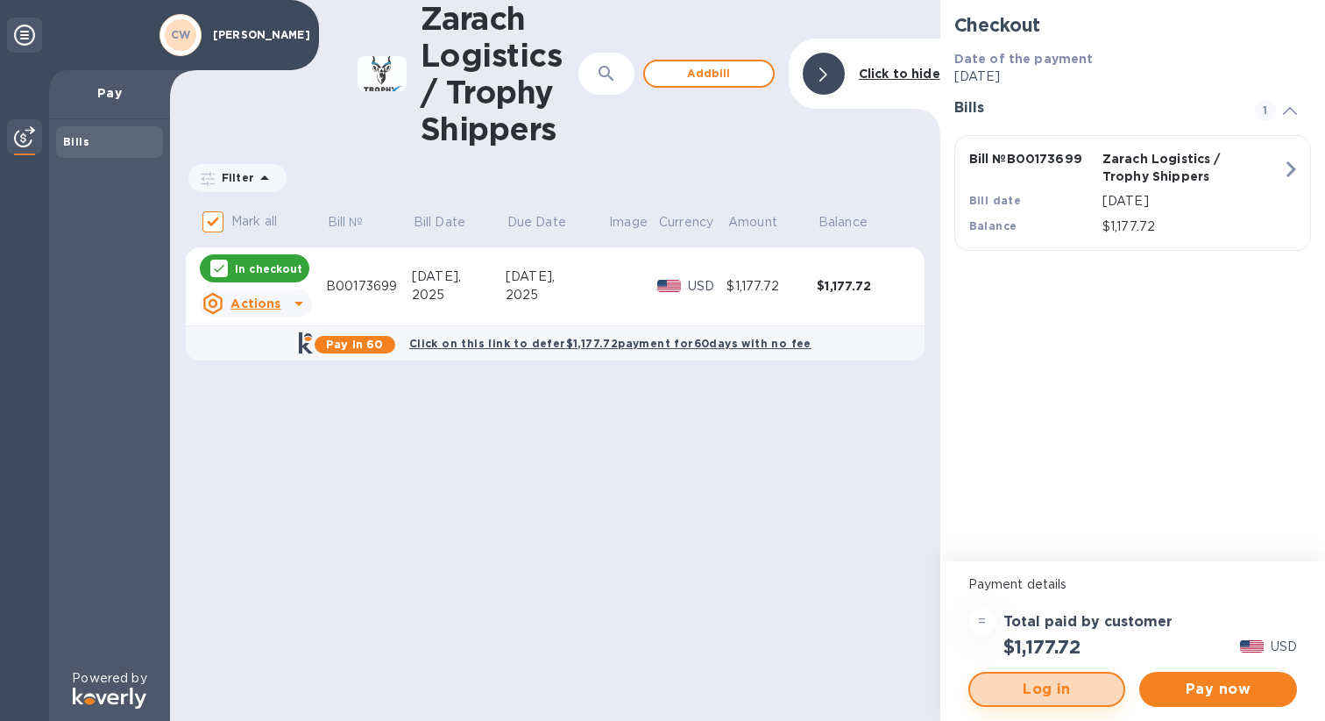
click at [1067, 690] on span "Log in" at bounding box center [1047, 689] width 126 height 21
